Goal: Information Seeking & Learning: Learn about a topic

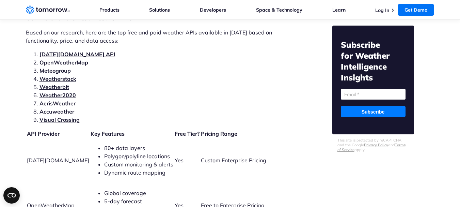
scroll to position [1455, 0]
click at [167, 99] on li "AerisWeather" at bounding box center [167, 103] width 257 height 8
click at [67, 50] on link "[DATE][DOMAIN_NAME] API" at bounding box center [77, 53] width 76 height 7
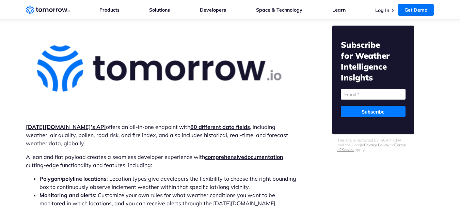
scroll to position [2020, 0]
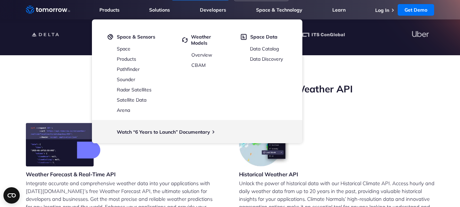
scroll to position [189, 0]
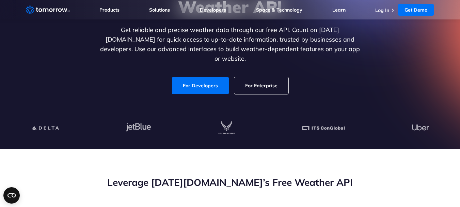
scroll to position [96, 0]
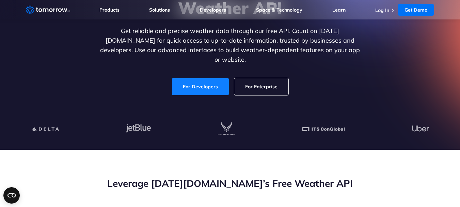
click at [206, 80] on link "For Developers" at bounding box center [200, 86] width 57 height 17
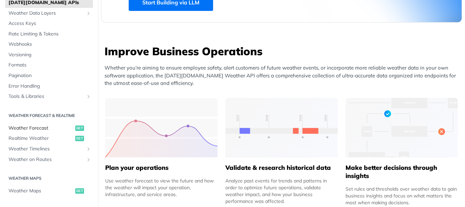
scroll to position [39, 0]
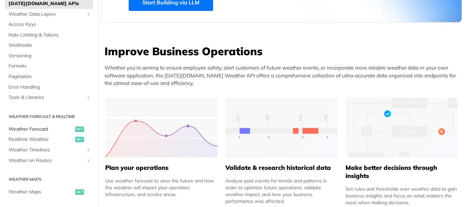
click at [53, 172] on div "Fundamentals Tomorrow.io APIs Weather Data Layers Core Probabilistic Forecastin…" at bounding box center [49, 195] width 98 height 435
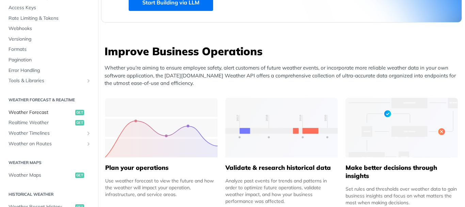
scroll to position [62, 0]
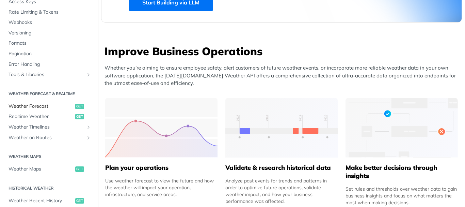
click at [39, 109] on span "Weather Forecast" at bounding box center [41, 106] width 65 height 7
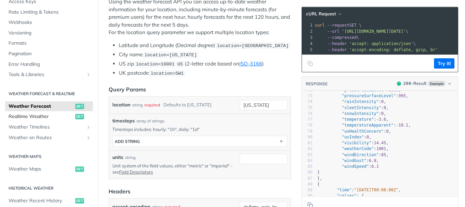
click at [37, 118] on span "Realtime Weather" at bounding box center [41, 116] width 65 height 7
